Goal: Information Seeking & Learning: Learn about a topic

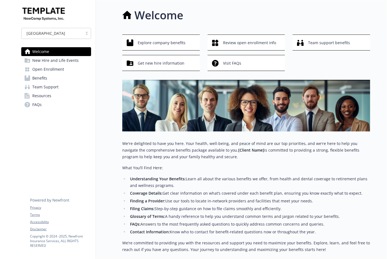
click at [41, 78] on span "Benefits" at bounding box center [39, 78] width 15 height 9
click at [60, 61] on span "New Hire and Life Events" at bounding box center [55, 60] width 46 height 9
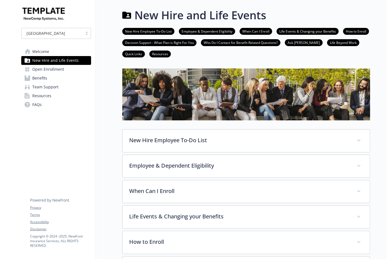
click at [60, 69] on span "Open Enrollment" at bounding box center [48, 69] width 32 height 9
